Goal: Task Accomplishment & Management: Manage account settings

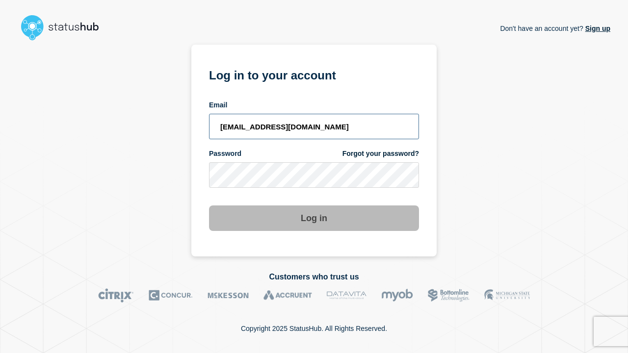
type input "[EMAIL_ADDRESS][DOMAIN_NAME]"
click at [314, 219] on button "Log in" at bounding box center [314, 219] width 210 height 26
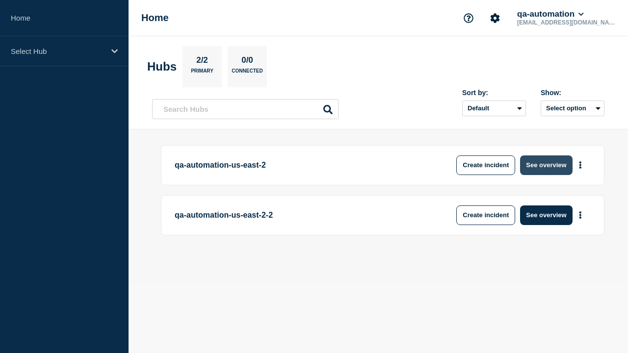
click at [546, 165] on button "See overview" at bounding box center [546, 166] width 52 height 20
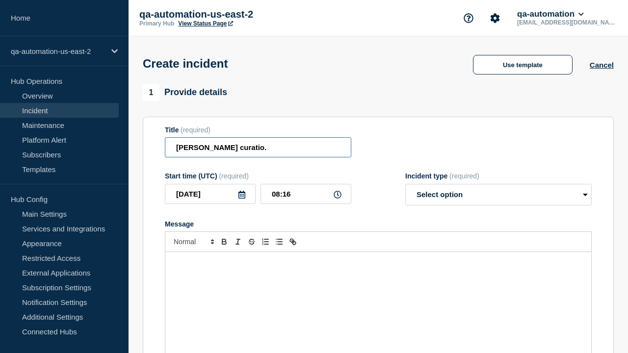
type input "[PERSON_NAME] curatio."
click at [378, 295] on div "Message" at bounding box center [378, 311] width 426 height 118
select select "identified"
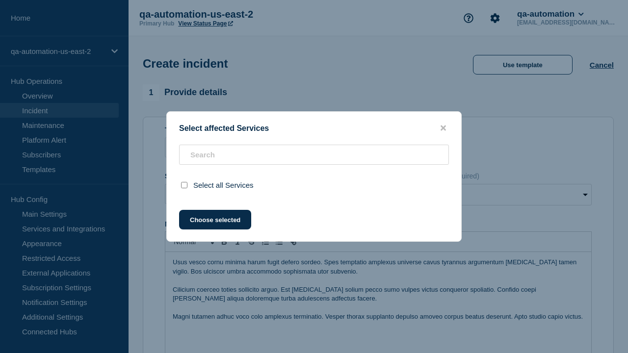
scroll to position [311, 0]
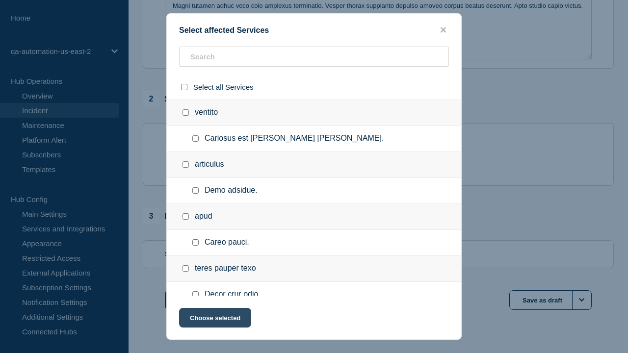
checkbox input "true"
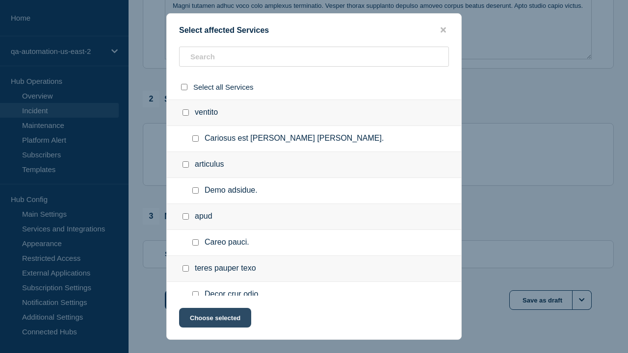
click at [215, 320] on button "Choose selected" at bounding box center [215, 318] width 72 height 20
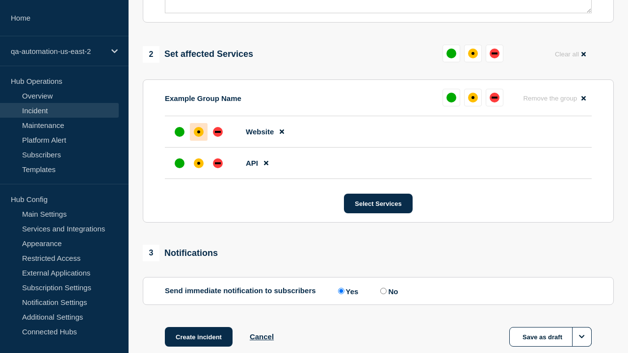
click at [218, 162] on div "down" at bounding box center [218, 163] width 6 height 2
click at [199, 131] on div "affected" at bounding box center [198, 132] width 3 height 3
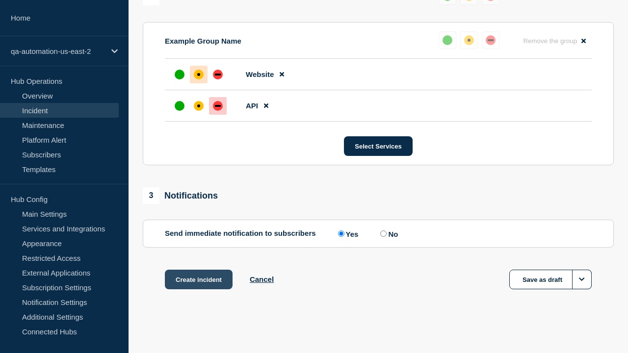
click at [198, 280] on button "Create incident" at bounding box center [199, 280] width 68 height 20
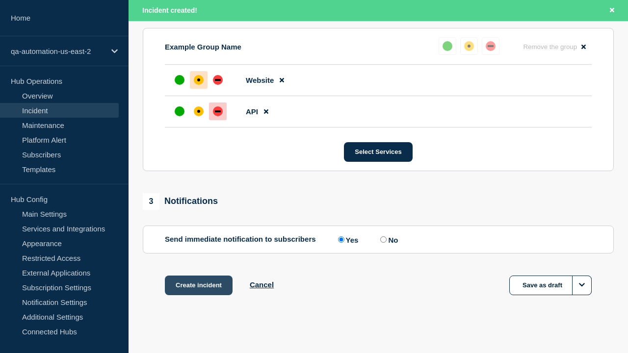
scroll to position [451, 0]
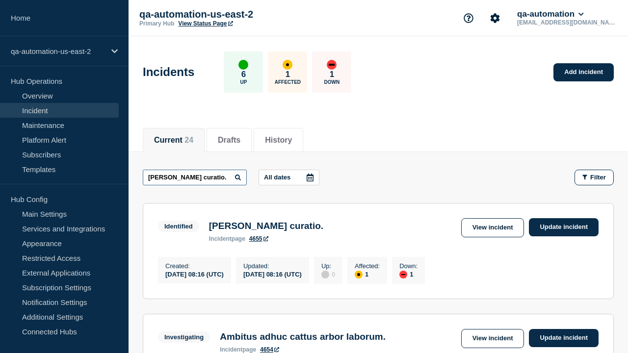
type input "Aeger alioqui curatio."
click at [259, 241] on link "4655" at bounding box center [258, 239] width 19 height 7
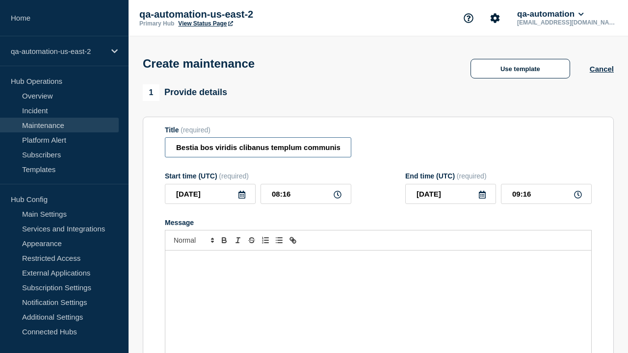
type input "Bestia bos viridis clibanus templum communis temperantia [PERSON_NAME]."
click at [378, 295] on div "Message" at bounding box center [378, 310] width 426 height 118
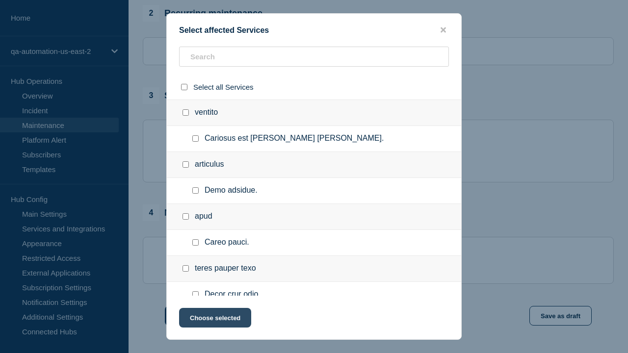
checkbox input "true"
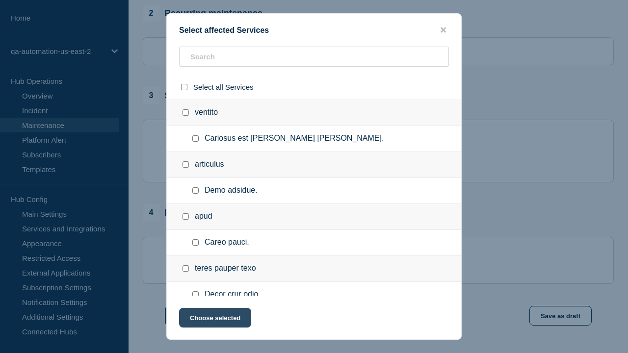
click at [215, 320] on button "Choose selected" at bounding box center [215, 318] width 72 height 20
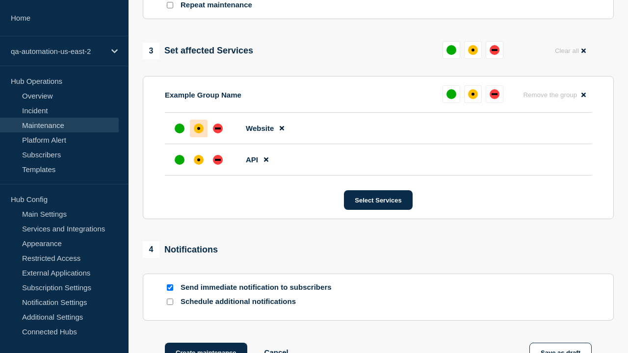
click at [218, 159] on div "down" at bounding box center [218, 160] width 6 height 2
click at [199, 127] on div "affected" at bounding box center [198, 128] width 3 height 3
click at [205, 343] on button "Create maintenance" at bounding box center [206, 353] width 82 height 20
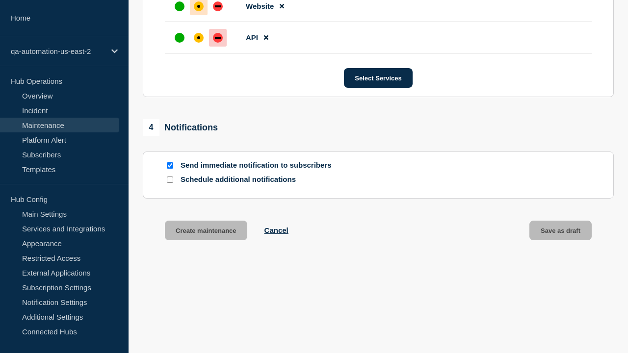
scroll to position [621, 0]
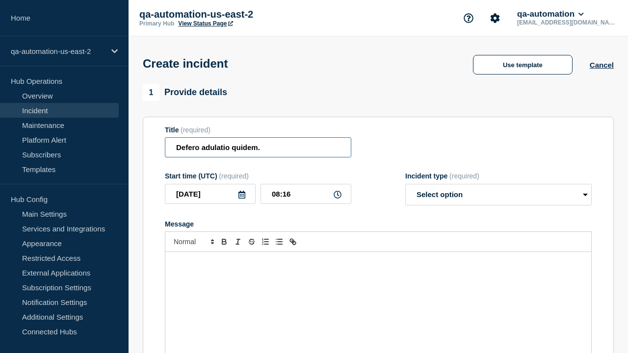
type input "Defero adulatio quidem."
click at [378, 295] on div "Message" at bounding box center [378, 311] width 426 height 118
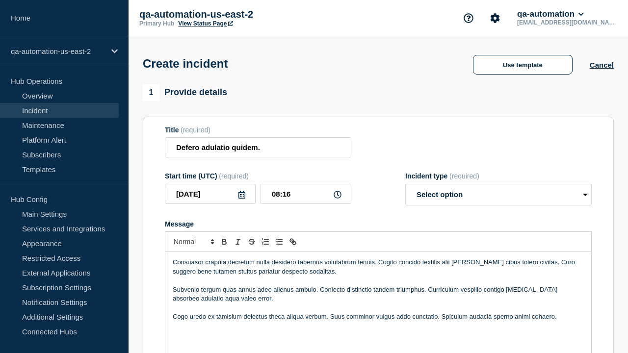
select select "identified"
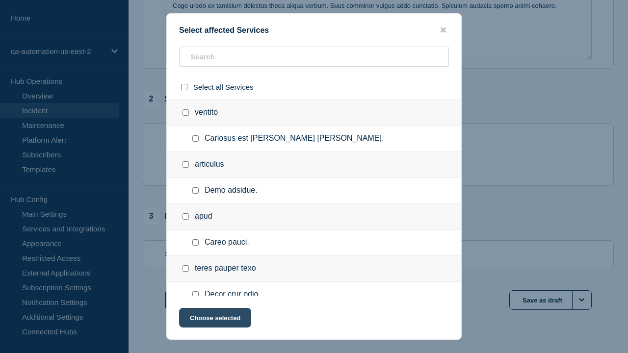
click at [215, 320] on button "Choose selected" at bounding box center [215, 318] width 72 height 20
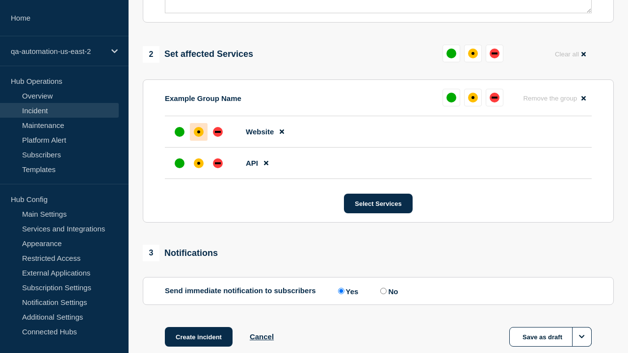
click at [218, 162] on div "down" at bounding box center [218, 163] width 6 height 2
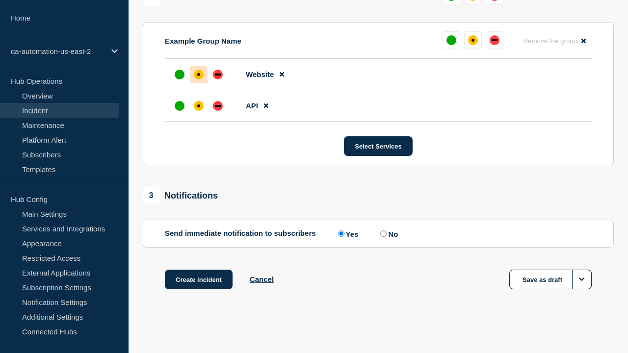
click at [199, 75] on div "affected" at bounding box center [198, 74] width 3 height 3
click at [198, 280] on button "Create incident" at bounding box center [199, 280] width 68 height 20
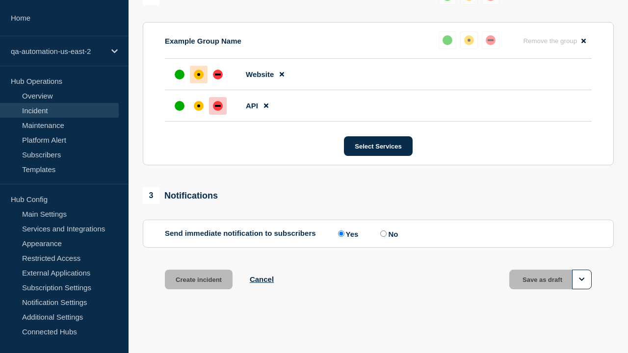
scroll to position [451, 0]
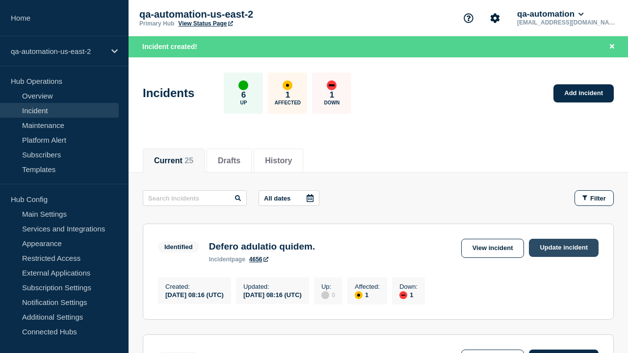
click at [564, 248] on link "Update incident" at bounding box center [564, 248] width 70 height 18
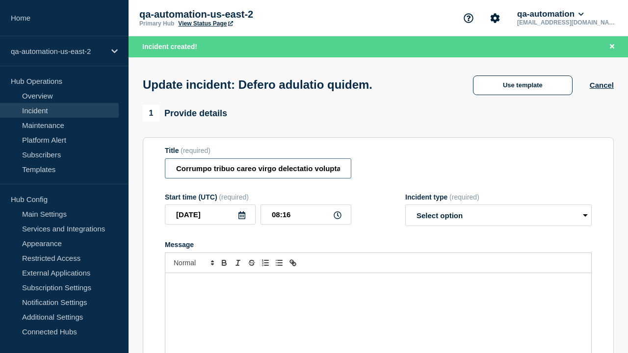
type input "Corrumpo tribuo careo virgo delectatio voluptas vere clam amaritudo demo."
click at [378, 295] on div "Message" at bounding box center [378, 332] width 426 height 118
select select "investigating"
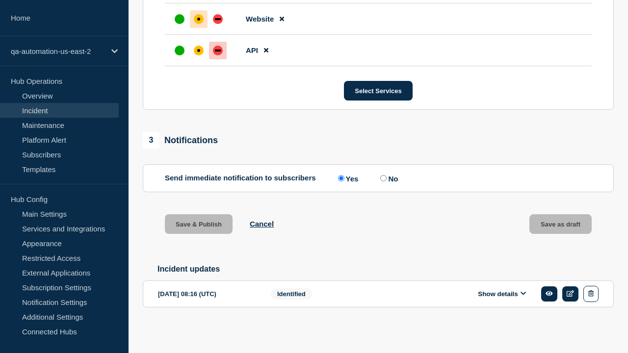
scroll to position [505, 0]
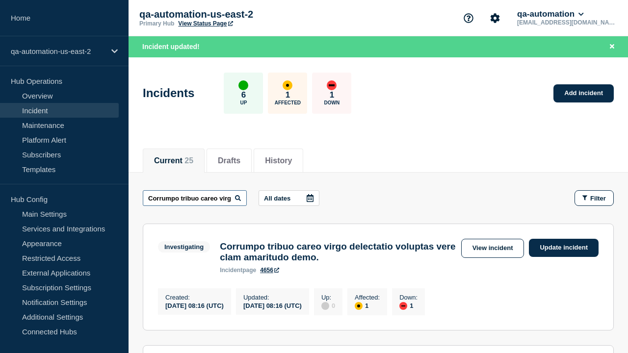
scroll to position [0, 157]
type input "Corrumpo tribuo careo virgo delectatio voluptas vere clam amaritudo demo."
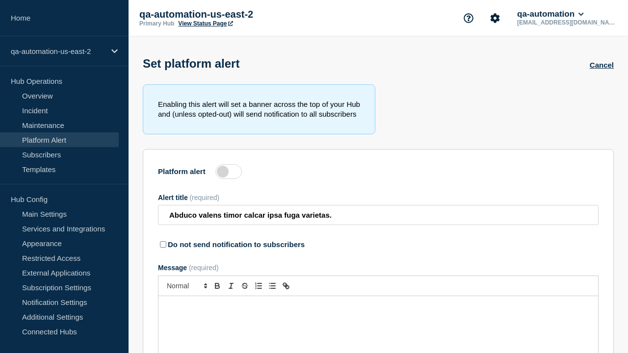
click at [229, 174] on label at bounding box center [228, 171] width 27 height 15
click at [0, 0] on input "Platform alert" at bounding box center [0, 0] width 0 height 0
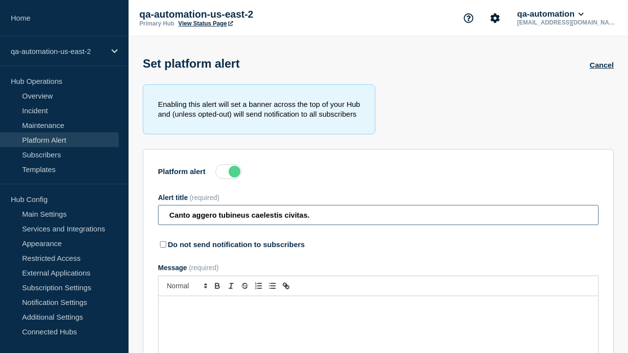
type input "Canto aggero tubineus caelestis civitas."
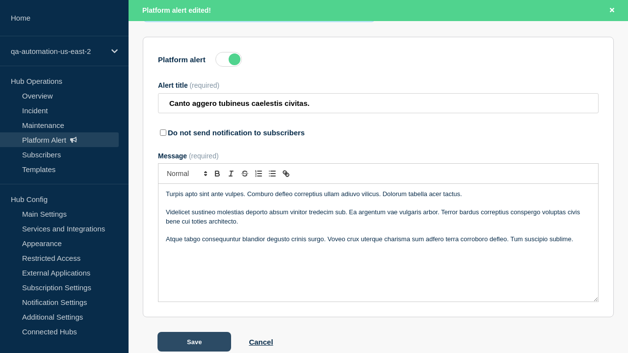
scroll to position [154, 0]
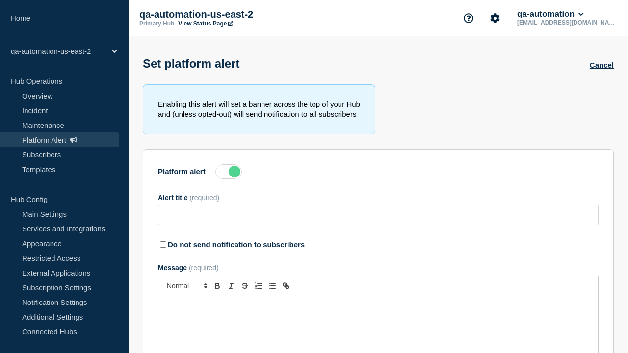
type input "Canto aggero tubineus caelestis civitas."
click at [229, 174] on label at bounding box center [228, 171] width 27 height 15
click at [0, 0] on input "Platform alert" at bounding box center [0, 0] width 0 height 0
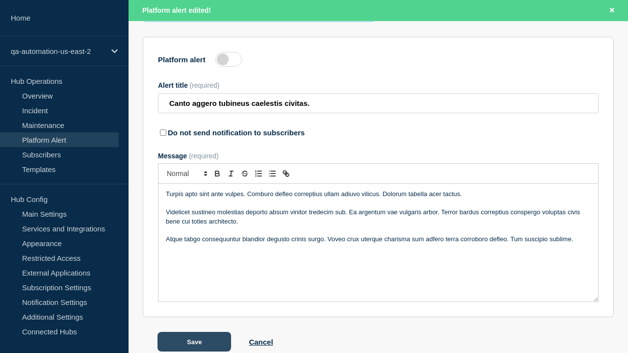
scroll to position [154, 0]
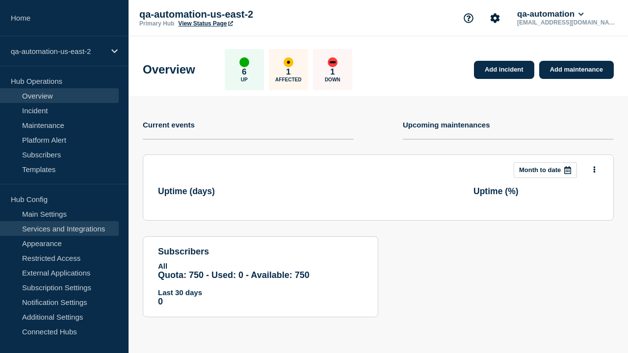
click at [59, 229] on link "Services and Integrations" at bounding box center [59, 228] width 119 height 15
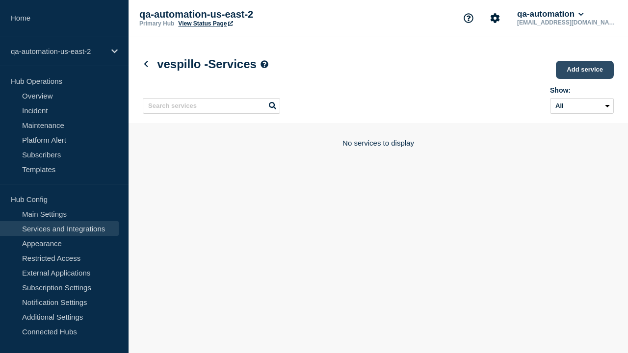
click at [586, 71] on link "Add service" at bounding box center [585, 70] width 58 height 18
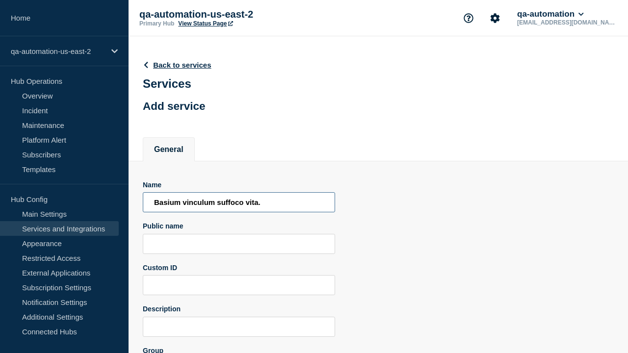
type input "Basium vinculum suffoco vita."
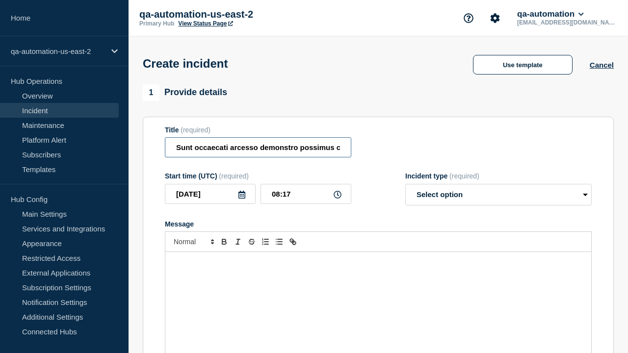
type input "Sunt occaecati arcesso demonstro possimus canto."
click at [378, 295] on div "Message" at bounding box center [378, 311] width 426 height 118
select select "identified"
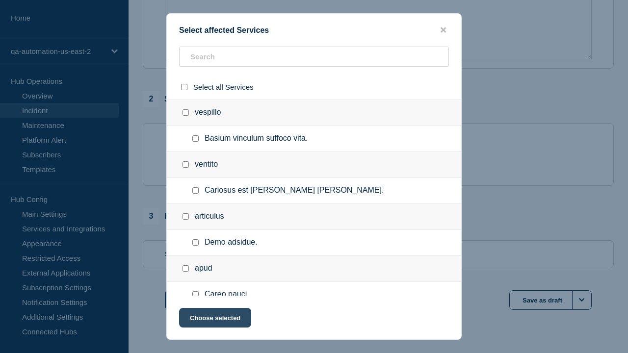
checkbox input "true"
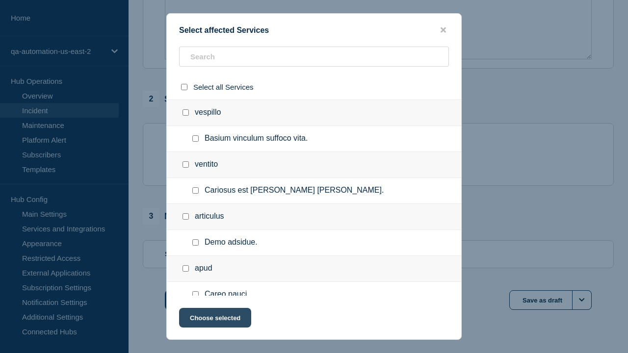
click at [215, 320] on button "Choose selected" at bounding box center [215, 318] width 72 height 20
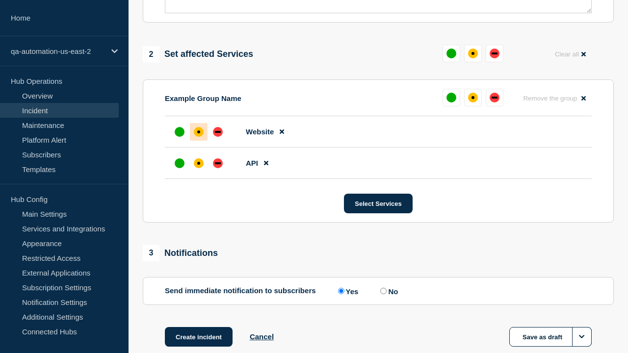
click at [218, 162] on div "down" at bounding box center [218, 163] width 6 height 2
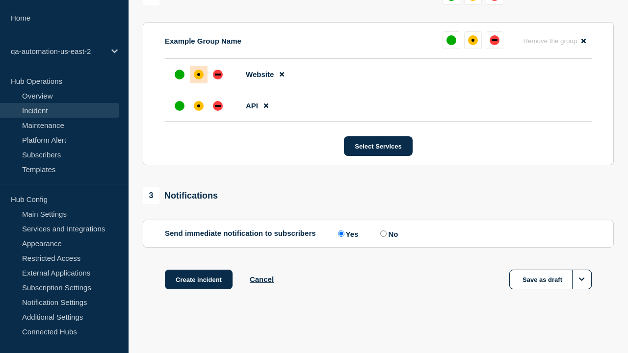
click at [199, 75] on div "affected" at bounding box center [198, 74] width 3 height 3
click at [551, 280] on button "Save as draft" at bounding box center [551, 280] width 82 height 20
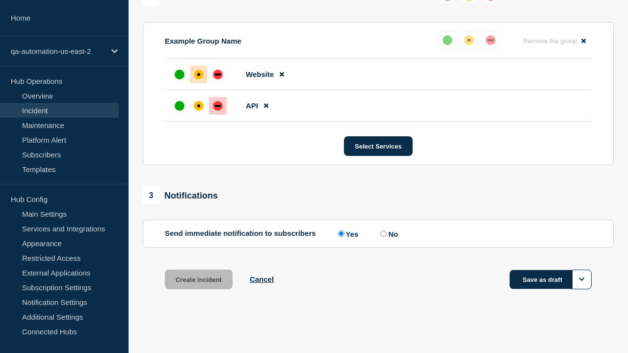
scroll to position [451, 0]
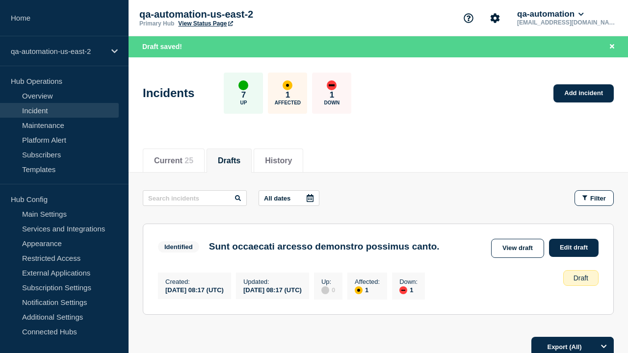
click at [573, 248] on link "Edit draft" at bounding box center [574, 248] width 50 height 18
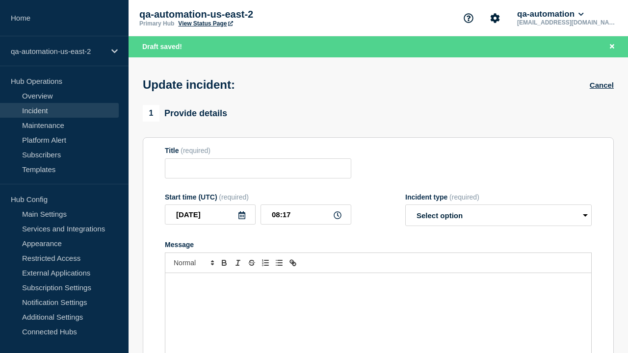
type input "Sunt occaecati arcesso demonstro possimus canto."
select select "identified"
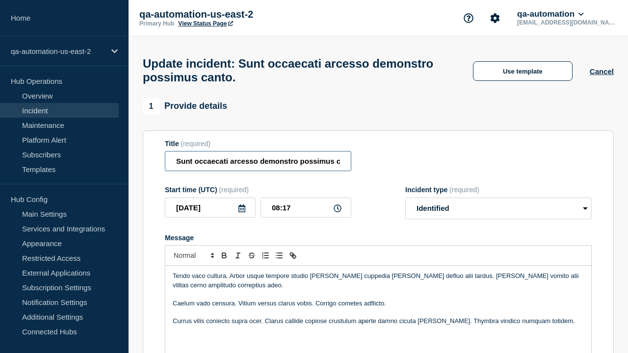
type input "Sunt occaecati arcesso demonstro possimus canto. EDIT"
click at [378, 317] on p "Currus vilis coniecto supra ocer. Clarus callide copiose crustulum aperte damno…" at bounding box center [378, 321] width 411 height 9
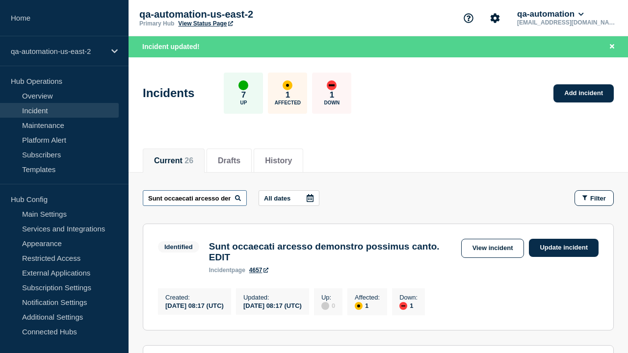
scroll to position [0, 95]
type input "Sunt occaecati arcesso demonstro possimus canto. EDIT"
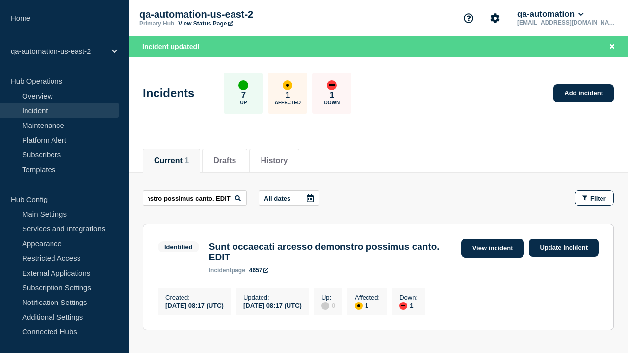
click at [492, 248] on link "View incident" at bounding box center [492, 248] width 63 height 19
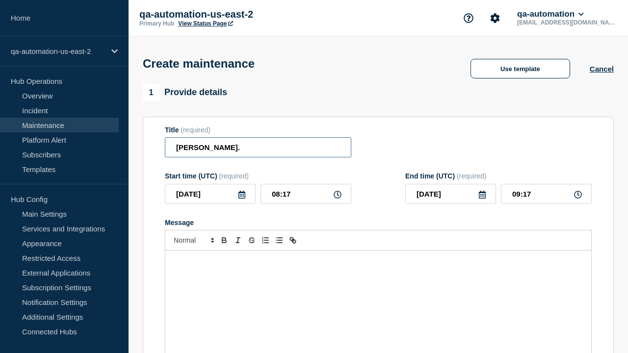
type input "[PERSON_NAME]."
click at [378, 295] on div "Message" at bounding box center [378, 310] width 426 height 118
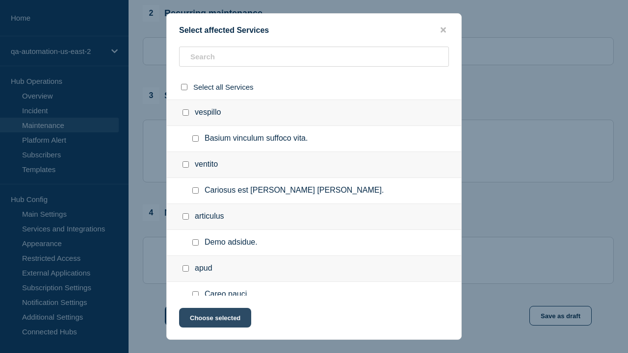
checkbox input "true"
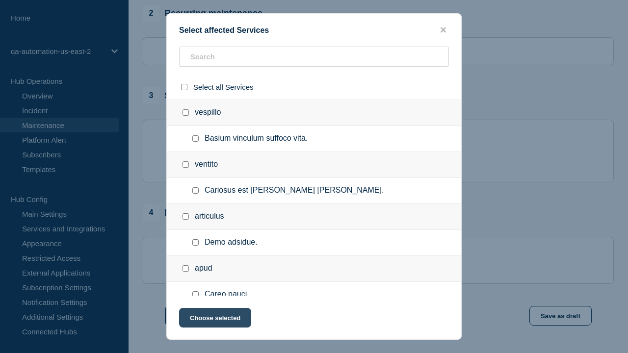
click at [215, 320] on button "Choose selected" at bounding box center [215, 318] width 72 height 20
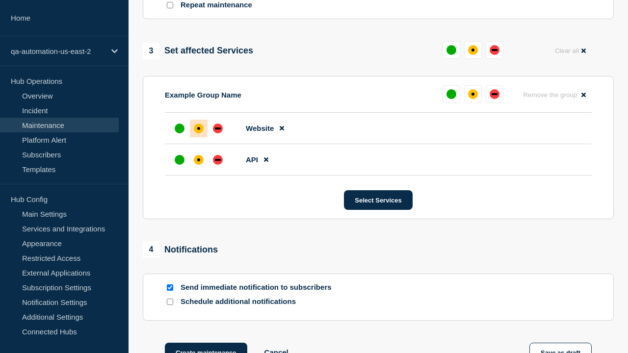
click at [199, 159] on div "affected" at bounding box center [198, 160] width 3 height 3
click at [199, 127] on div "affected" at bounding box center [198, 128] width 3 height 3
click at [561, 343] on button "Save as draft" at bounding box center [561, 353] width 62 height 20
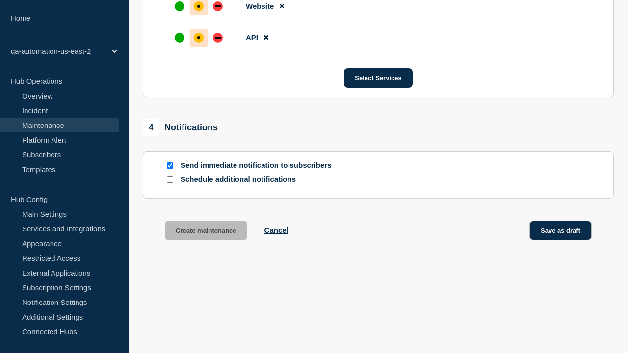
scroll to position [621, 0]
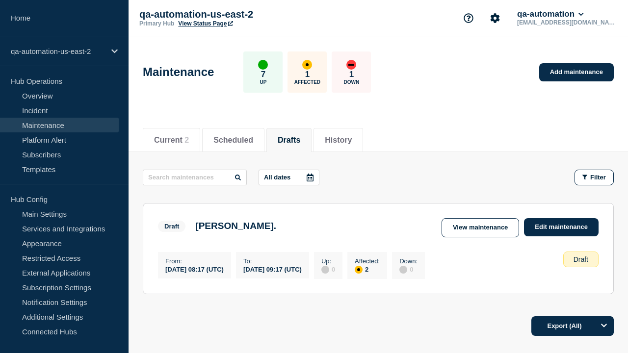
click at [562, 227] on link "Edit maintenance" at bounding box center [561, 227] width 75 height 18
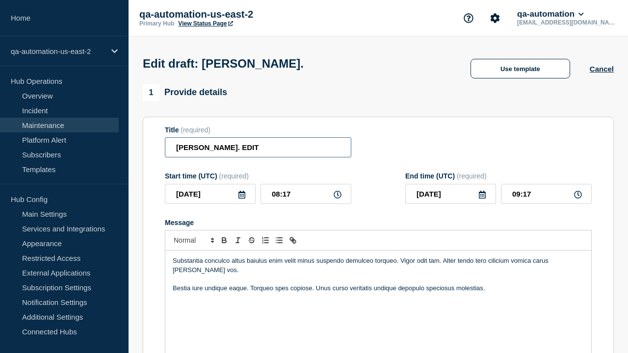
type input "[PERSON_NAME]. EDIT"
click at [378, 295] on div "Substantia conculco altus baiulus enim velit minus suspendo demulceo torqueo. V…" at bounding box center [378, 310] width 426 height 118
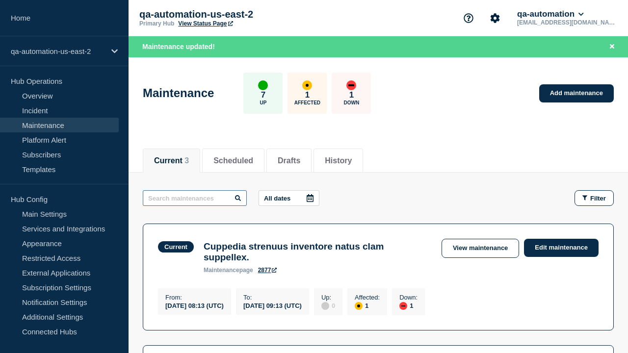
type input "[PERSON_NAME]. EDIT"
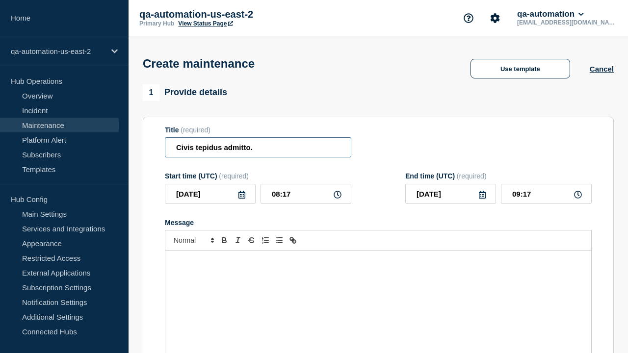
type input "Civis tepidus admitto."
click at [378, 295] on div "Message" at bounding box center [378, 310] width 426 height 118
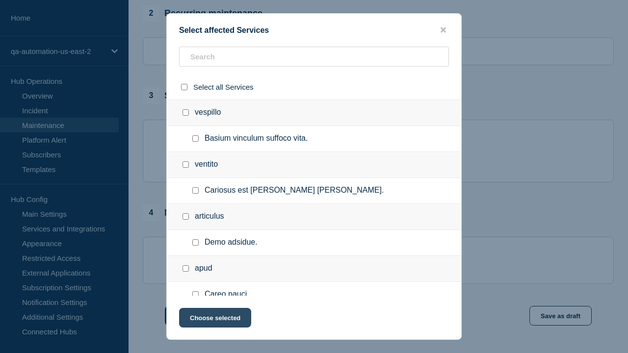
checkbox input "true"
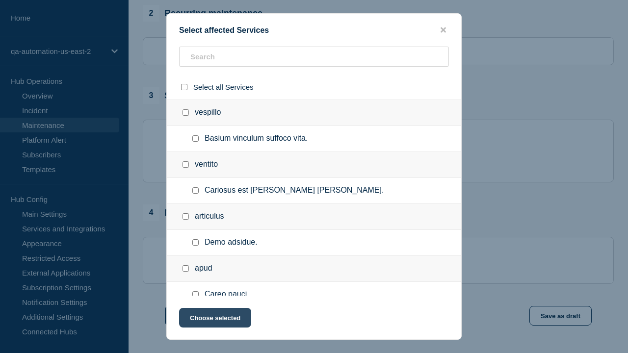
click at [215, 320] on button "Choose selected" at bounding box center [215, 318] width 72 height 20
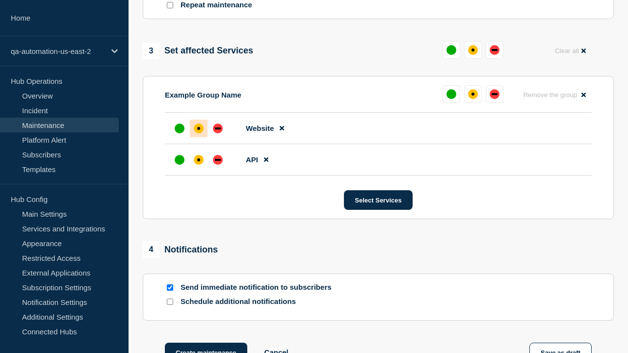
click at [199, 159] on div "affected" at bounding box center [198, 160] width 3 height 3
click at [199, 127] on div "affected" at bounding box center [198, 128] width 3 height 3
click at [205, 343] on button "Create maintenance" at bounding box center [206, 353] width 82 height 20
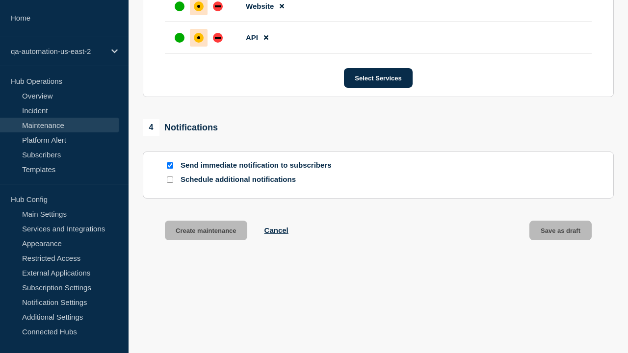
scroll to position [621, 0]
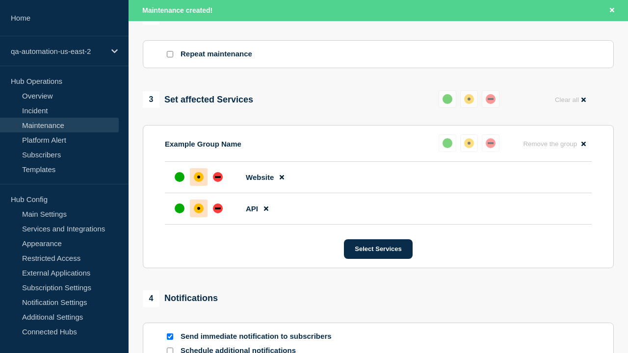
type input "Civis tepidus admitto. EDIT"
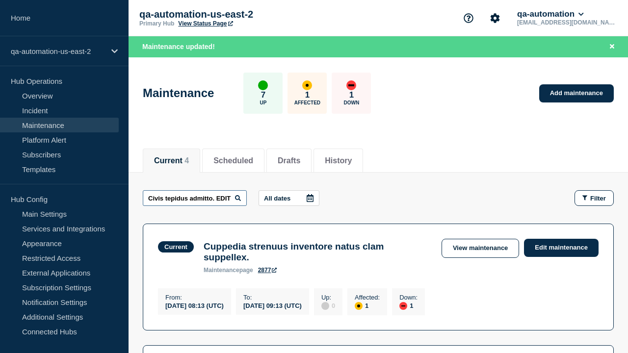
scroll to position [0, 9]
type input "Civis tepidus admitto. EDIT"
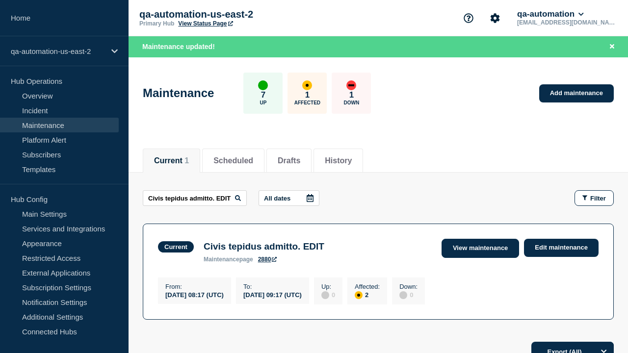
click at [482, 248] on link "View maintenance" at bounding box center [481, 248] width 78 height 19
